Goal: Transaction & Acquisition: Download file/media

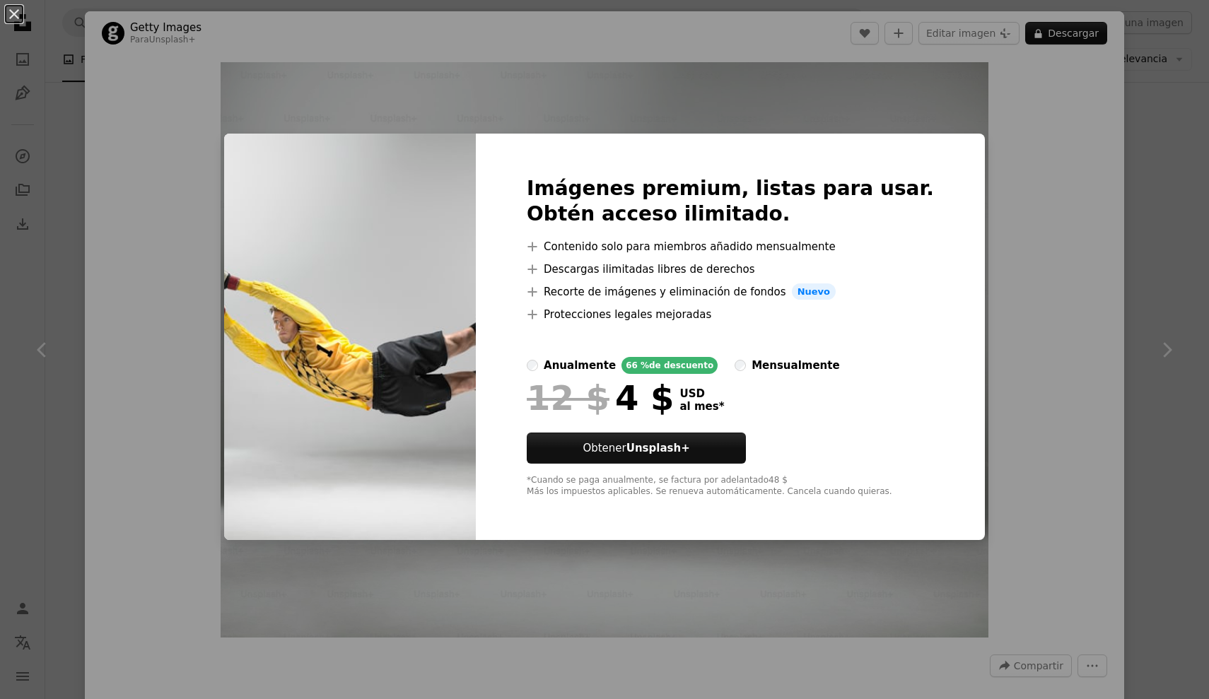
scroll to position [22723, 0]
click at [559, 48] on div "An X shape Imágenes premium, listas para usar. Obtén acceso ilimitado. A plus s…" at bounding box center [604, 349] width 1209 height 699
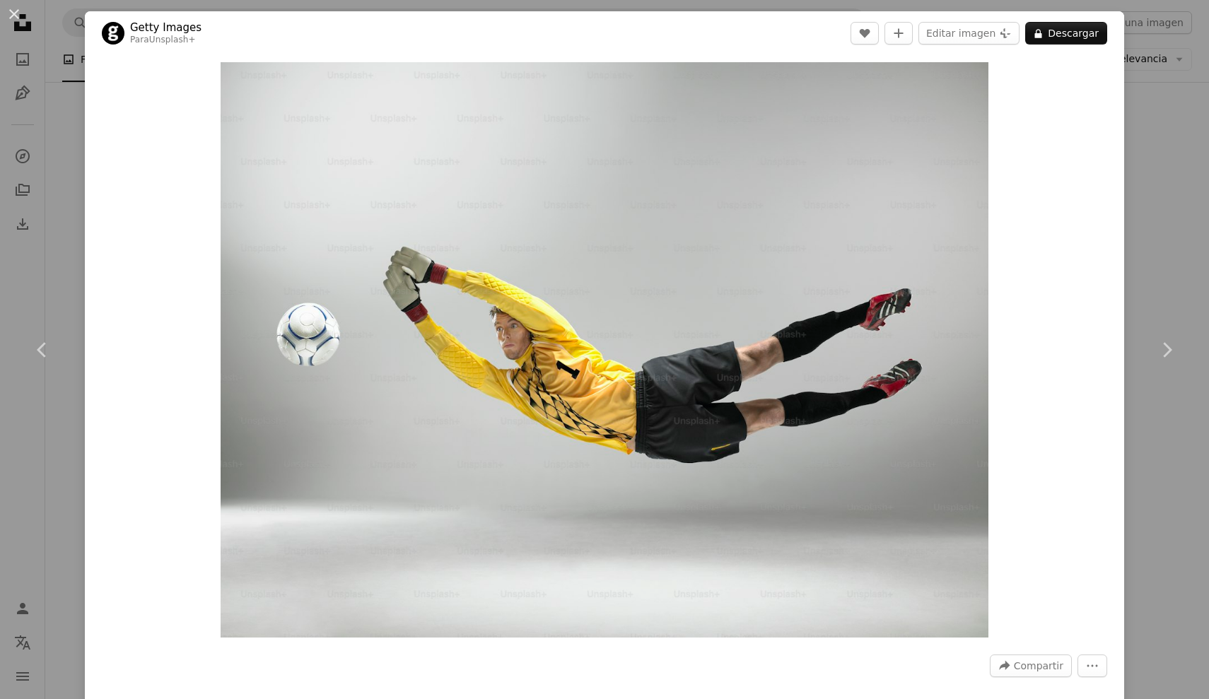
click at [69, 151] on div "An X shape Chevron left Chevron right Getty Images Para Unsplash+ A heart A plu…" at bounding box center [604, 349] width 1209 height 699
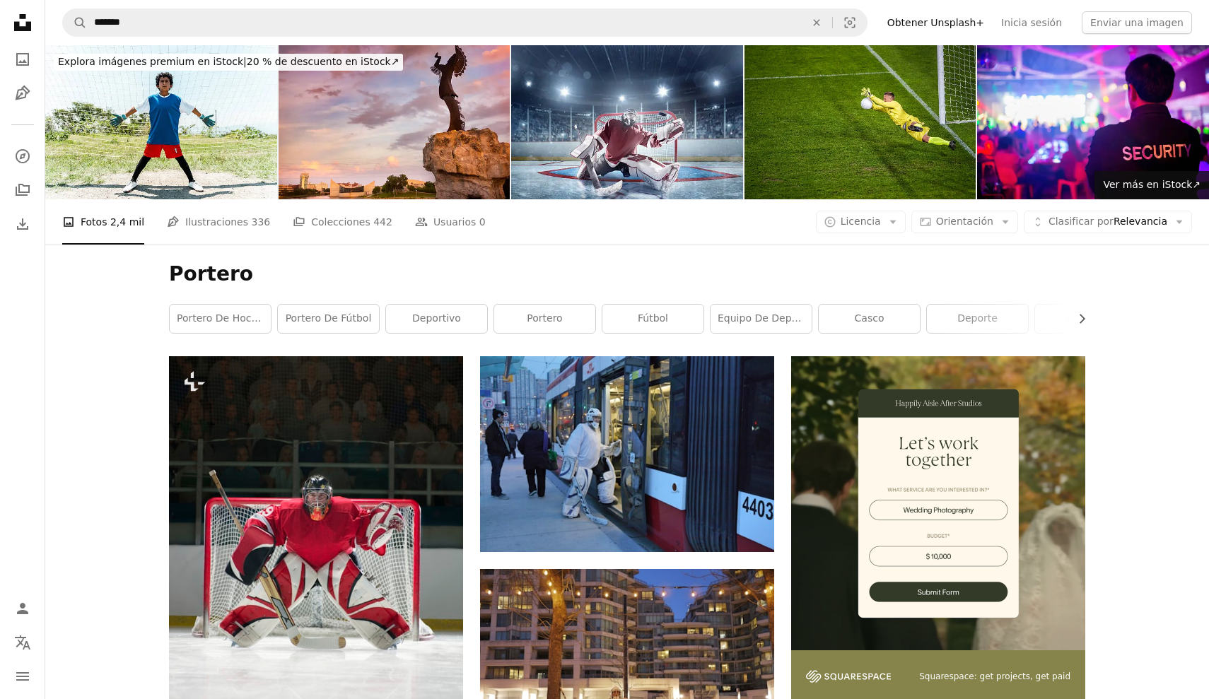
click at [354, 302] on div "Portero Chevron right portero de hockey portero de fútbol deportivo portero fút…" at bounding box center [627, 301] width 950 height 112
click at [352, 312] on link "portero de fútbol" at bounding box center [328, 319] width 101 height 28
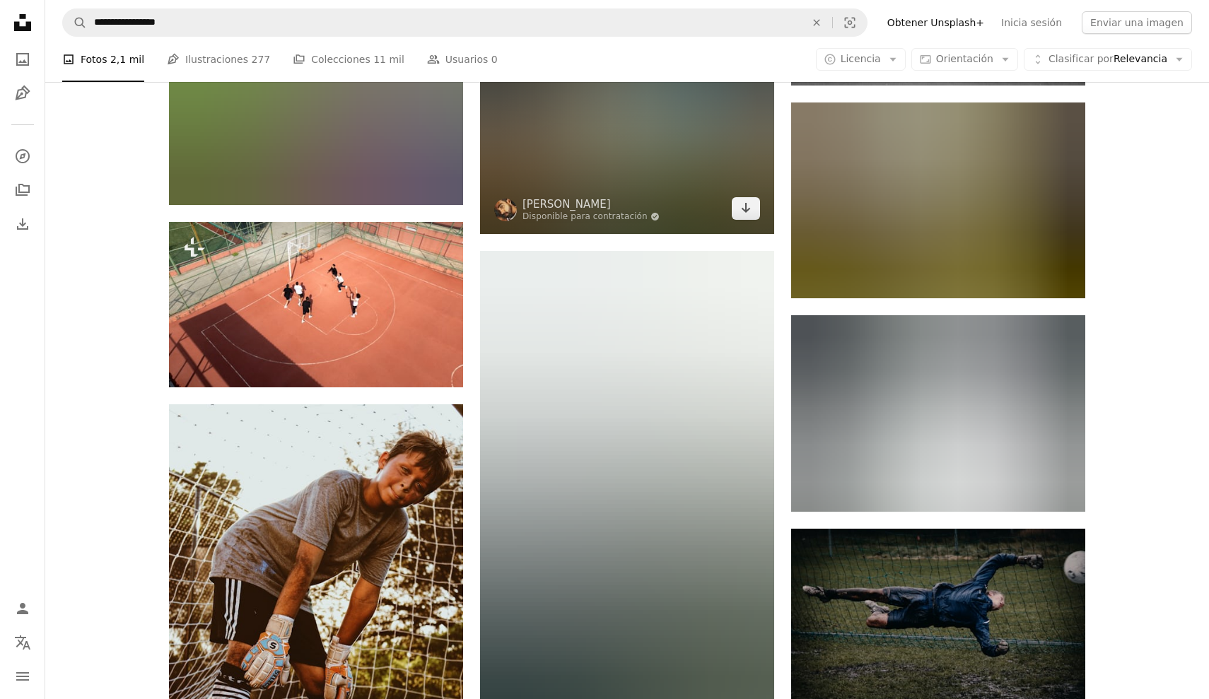
scroll to position [10783, 0]
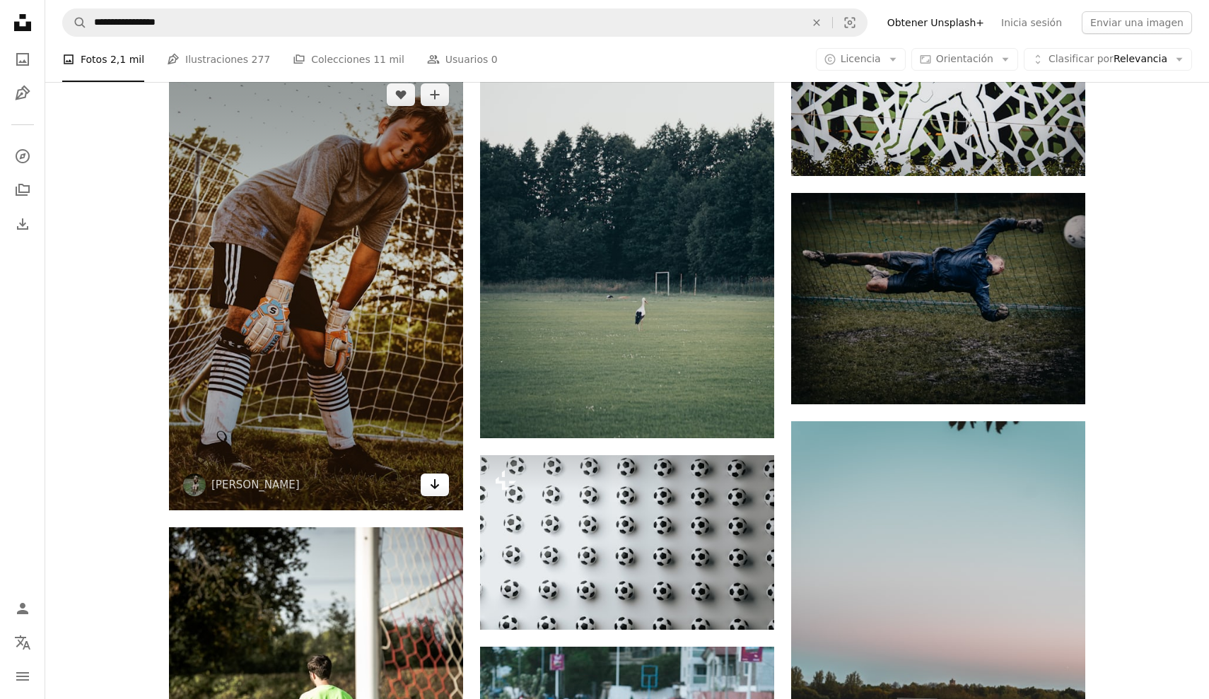
click at [428, 485] on link "Arrow pointing down" at bounding box center [435, 485] width 28 height 23
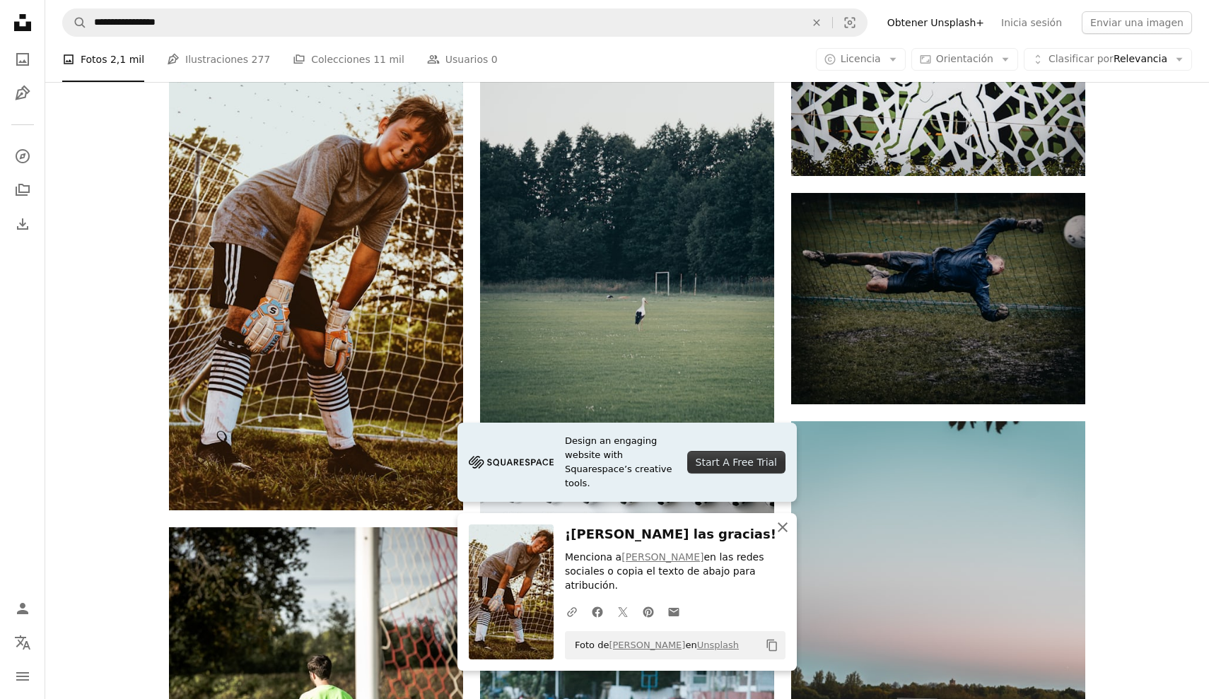
click at [784, 530] on icon "An X shape" at bounding box center [782, 527] width 17 height 17
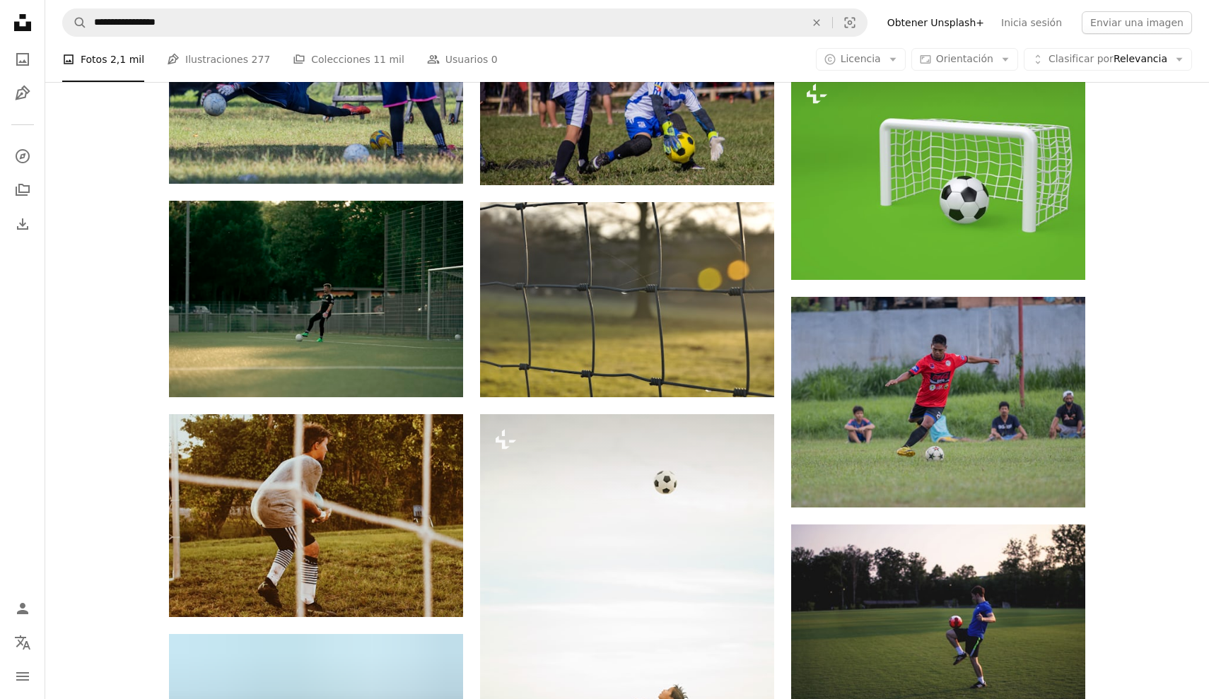
scroll to position [16022, 0]
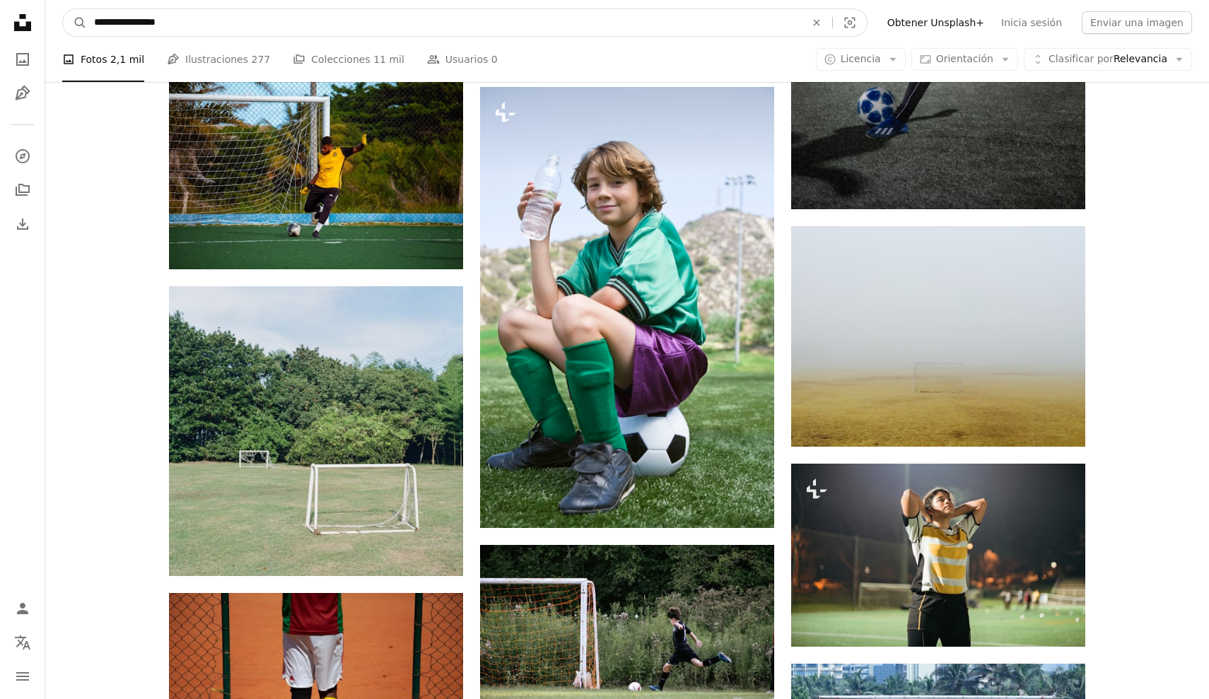
drag, startPoint x: 319, startPoint y: 16, endPoint x: 25, endPoint y: 17, distance: 294.7
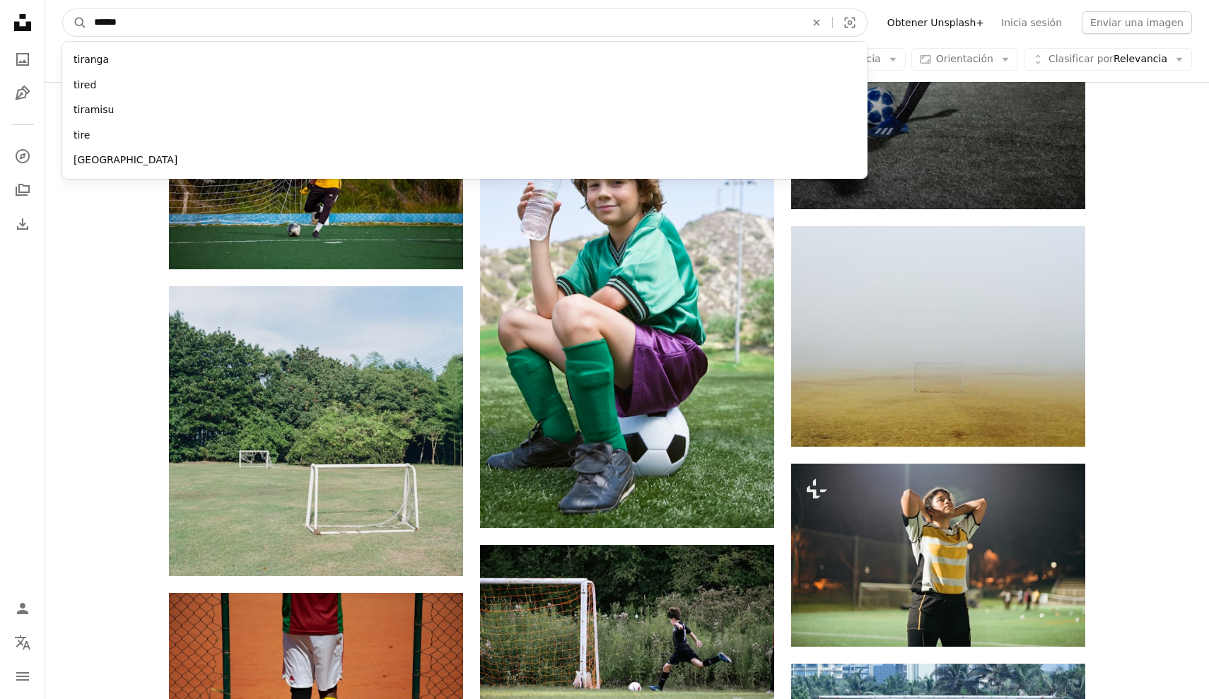
type input "*******"
click at [75, 23] on button "A magnifying glass" at bounding box center [75, 22] width 24 height 27
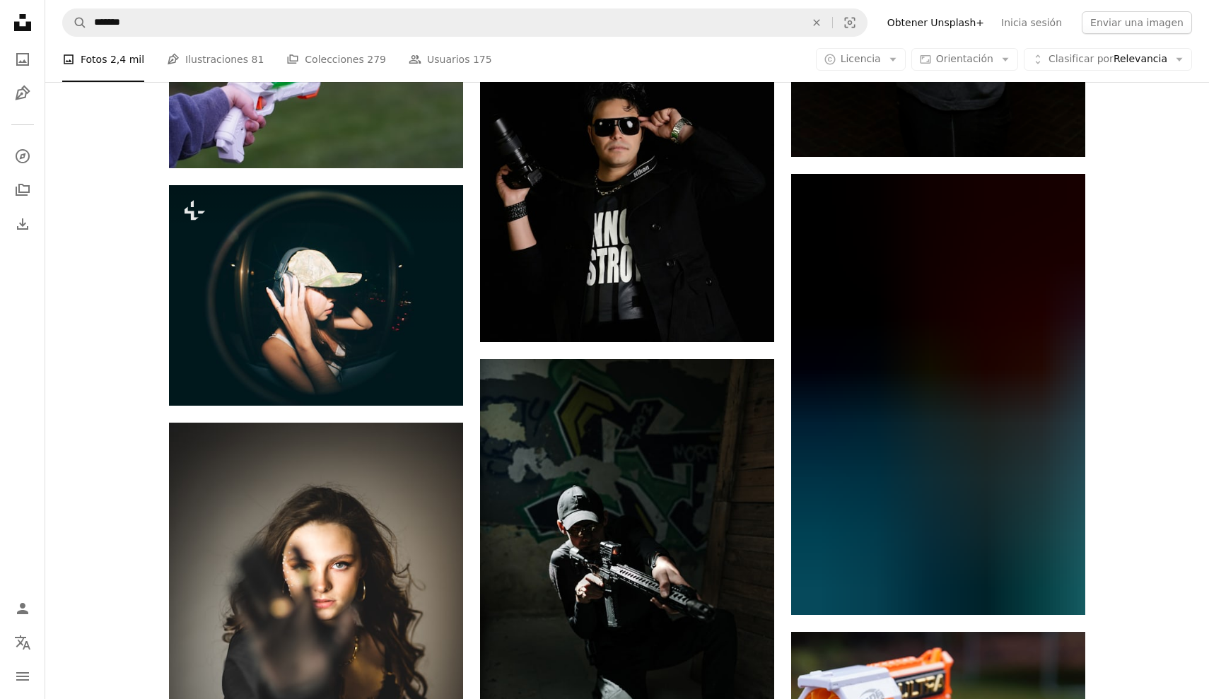
scroll to position [14119, 0]
